Goal: Information Seeking & Learning: Learn about a topic

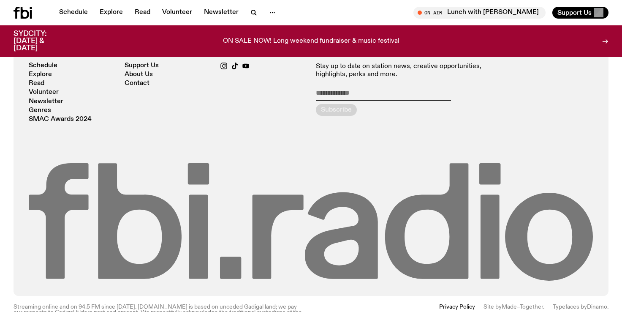
scroll to position [1811, 0]
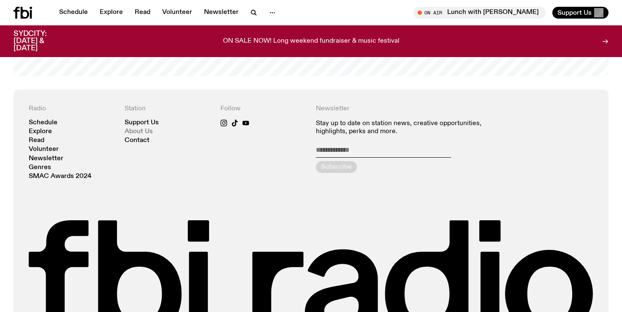
click at [144, 128] on link "About Us" at bounding box center [139, 131] width 28 height 6
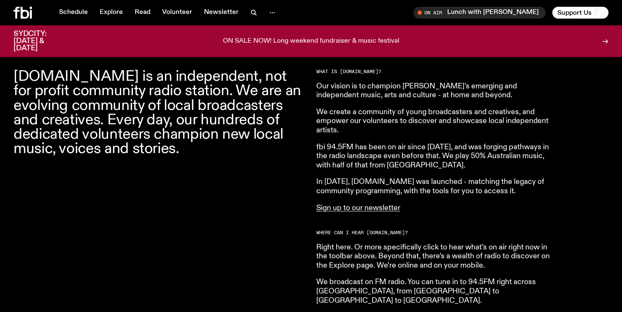
scroll to position [278, 0]
drag, startPoint x: 340, startPoint y: 130, endPoint x: 310, endPoint y: 110, distance: 35.8
click at [364, 128] on p "We create a community of young broadcasters and creatives, and empower our volu…" at bounding box center [437, 121] width 243 height 27
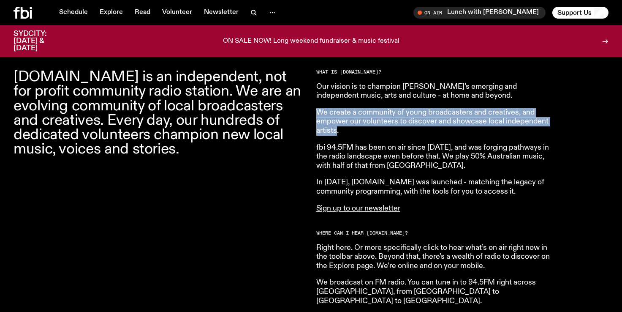
drag, startPoint x: 337, startPoint y: 131, endPoint x: 316, endPoint y: 116, distance: 26.3
click at [316, 116] on p "We create a community of young broadcasters and creatives, and empower our volu…" at bounding box center [437, 121] width 243 height 27
copy p "We create a community of young broadcasters and creatives, and empower our volu…"
click at [358, 124] on p "We create a community of young broadcasters and creatives, and empower our volu…" at bounding box center [437, 121] width 243 height 27
